Goal: Transaction & Acquisition: Purchase product/service

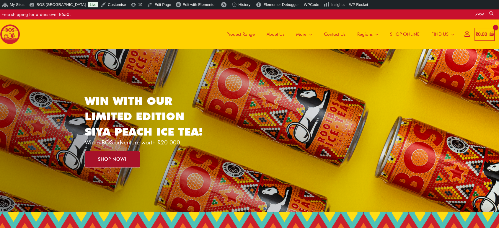
click at [122, 160] on span "SHOP NOW!" at bounding box center [112, 159] width 29 height 4
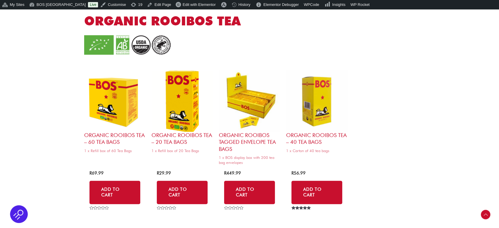
scroll to position [548, 0]
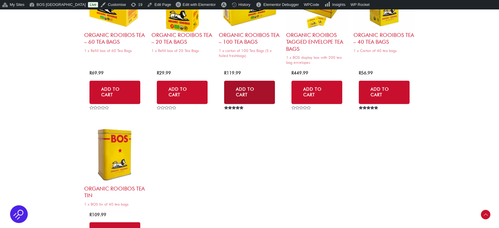
scroll to position [648, 0]
